Goal: Task Accomplishment & Management: Complete application form

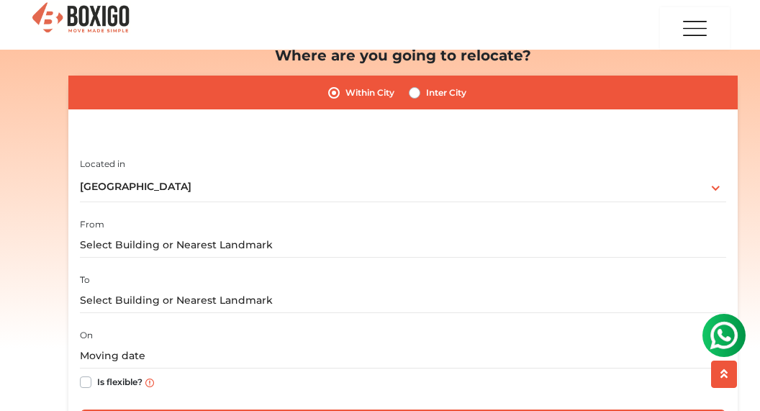
scroll to position [216, 0]
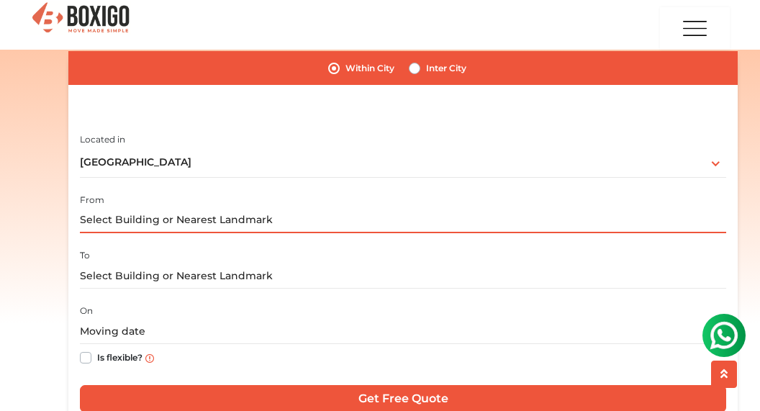
click at [202, 217] on input "text" at bounding box center [403, 220] width 647 height 25
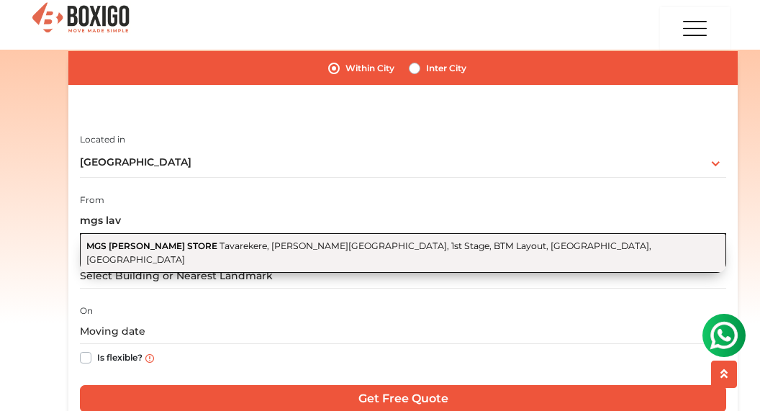
click at [199, 250] on span "Tavarekere, [PERSON_NAME][GEOGRAPHIC_DATA], 1st Stage, BTM Layout, [GEOGRAPHIC_…" at bounding box center [368, 253] width 565 height 24
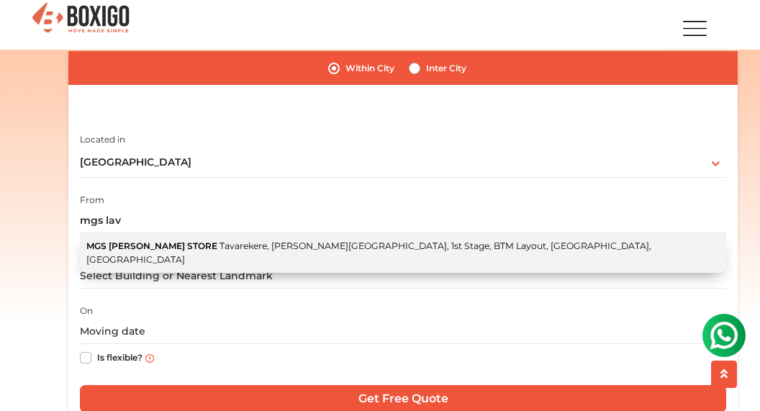
type input "MGS [PERSON_NAME] STORE, [GEOGRAPHIC_DATA], [PERSON_NAME][GEOGRAPHIC_DATA], 1st…"
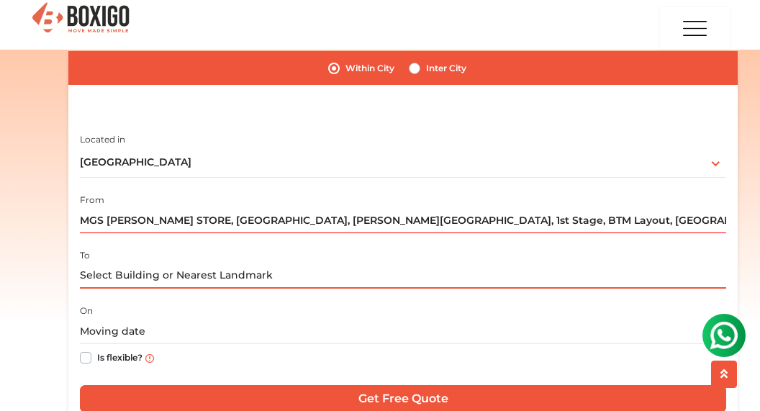
click at [168, 274] on input "text" at bounding box center [403, 276] width 647 height 25
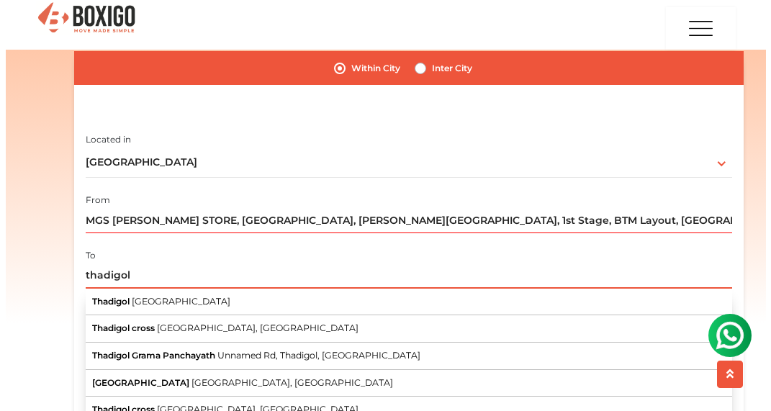
scroll to position [288, 0]
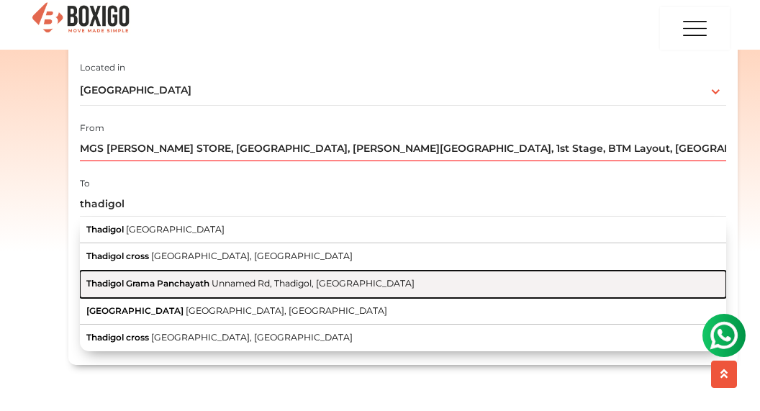
click at [281, 284] on span "Unnamed Rd, Thadigol, [GEOGRAPHIC_DATA]" at bounding box center [313, 283] width 203 height 11
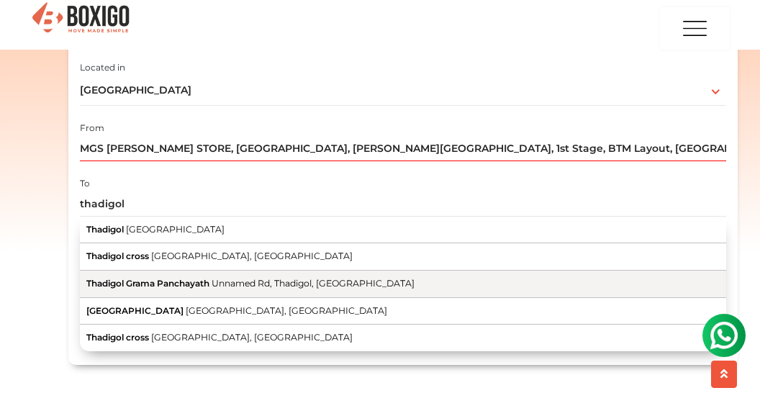
type input "Thadigol Grama Panchayath, Unnamed Rd, [GEOGRAPHIC_DATA], [GEOGRAPHIC_DATA]"
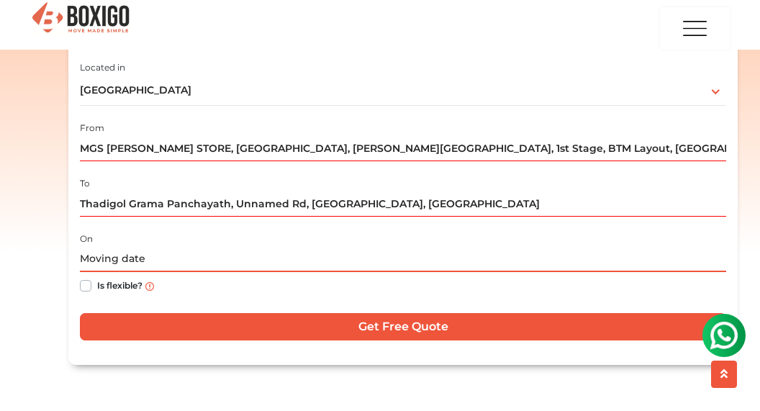
click at [212, 261] on input "text" at bounding box center [403, 259] width 647 height 25
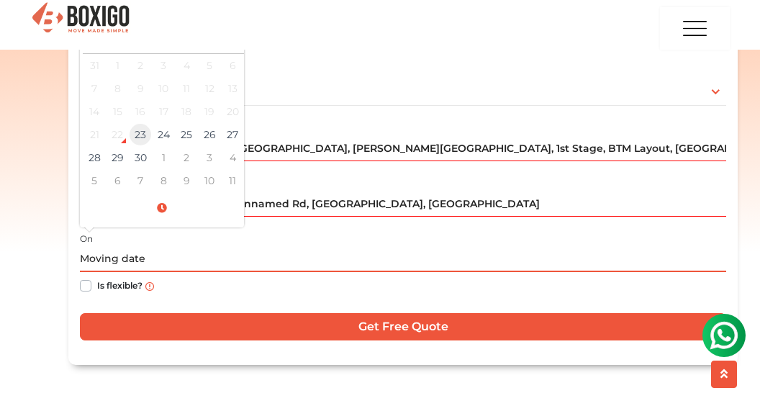
click at [133, 138] on td "23" at bounding box center [140, 134] width 23 height 23
type input "[DATE] 2:45 PM"
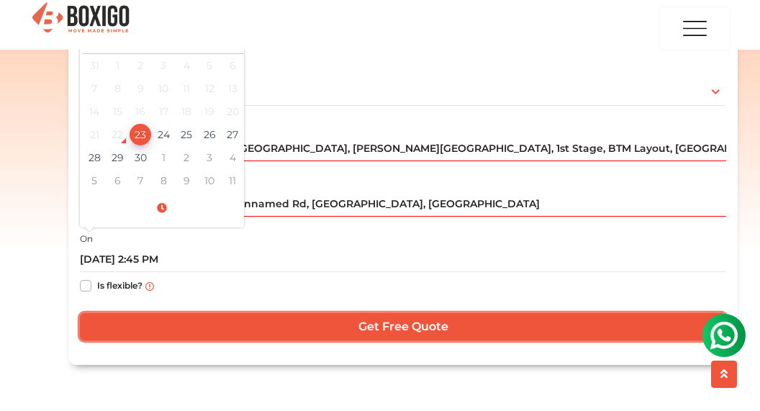
click at [325, 320] on input "Get Free Quote" at bounding box center [403, 326] width 647 height 27
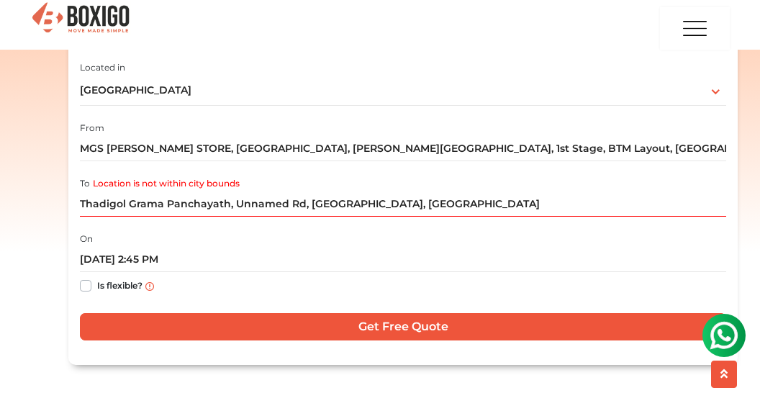
click at [97, 284] on label "Is flexible?" at bounding box center [119, 284] width 45 height 15
click at [88, 284] on input "Is flexible?" at bounding box center [86, 284] width 12 height 14
checkbox input "true"
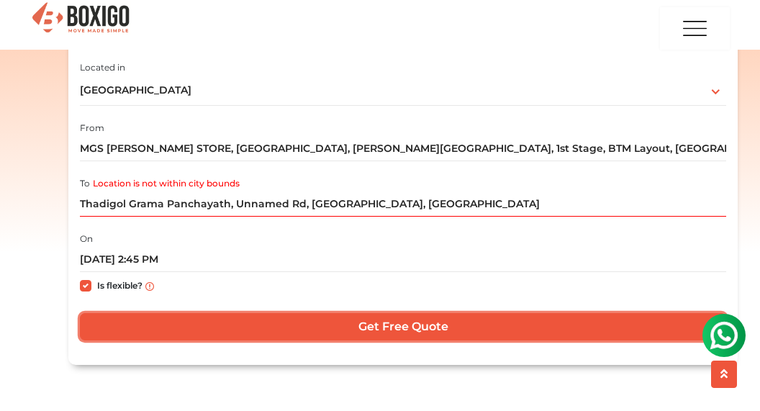
click at [256, 321] on input "Get Free Quote" at bounding box center [403, 326] width 647 height 27
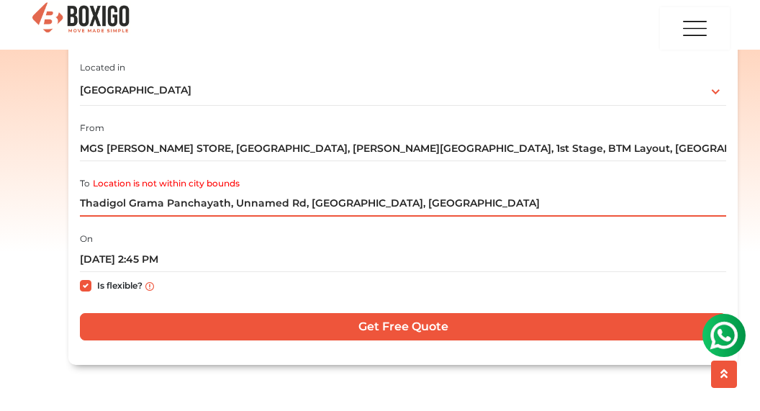
click at [405, 202] on input "Thadigol Grama Panchayath, Unnamed Rd, [GEOGRAPHIC_DATA], [GEOGRAPHIC_DATA]" at bounding box center [403, 204] width 647 height 25
